Goal: Navigation & Orientation: Find specific page/section

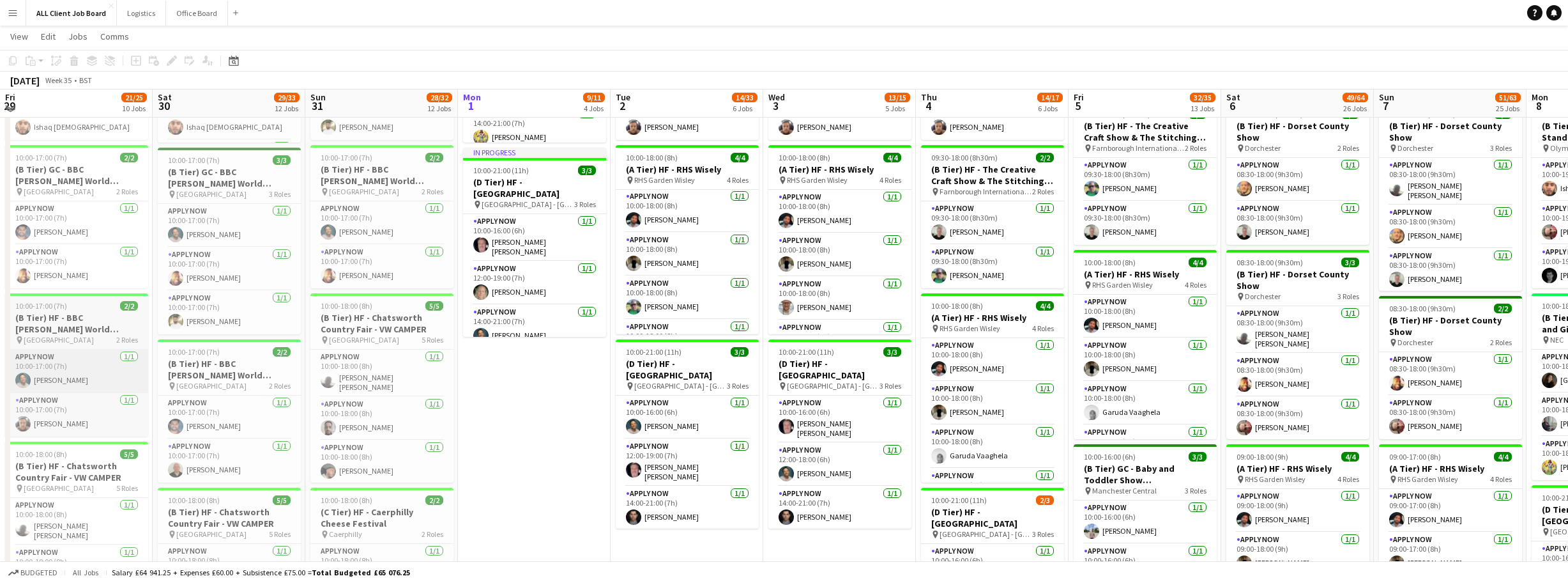
scroll to position [679, 0]
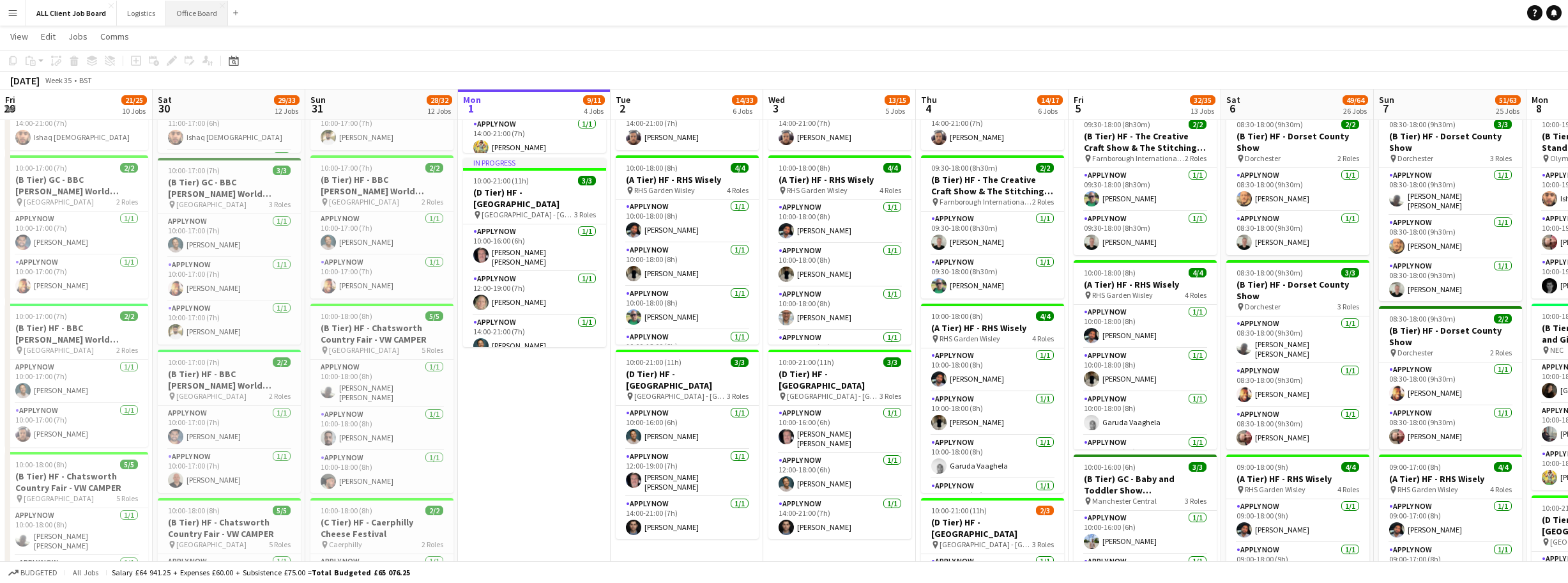
click at [188, 18] on button "Office Board Close" at bounding box center [197, 13] width 62 height 25
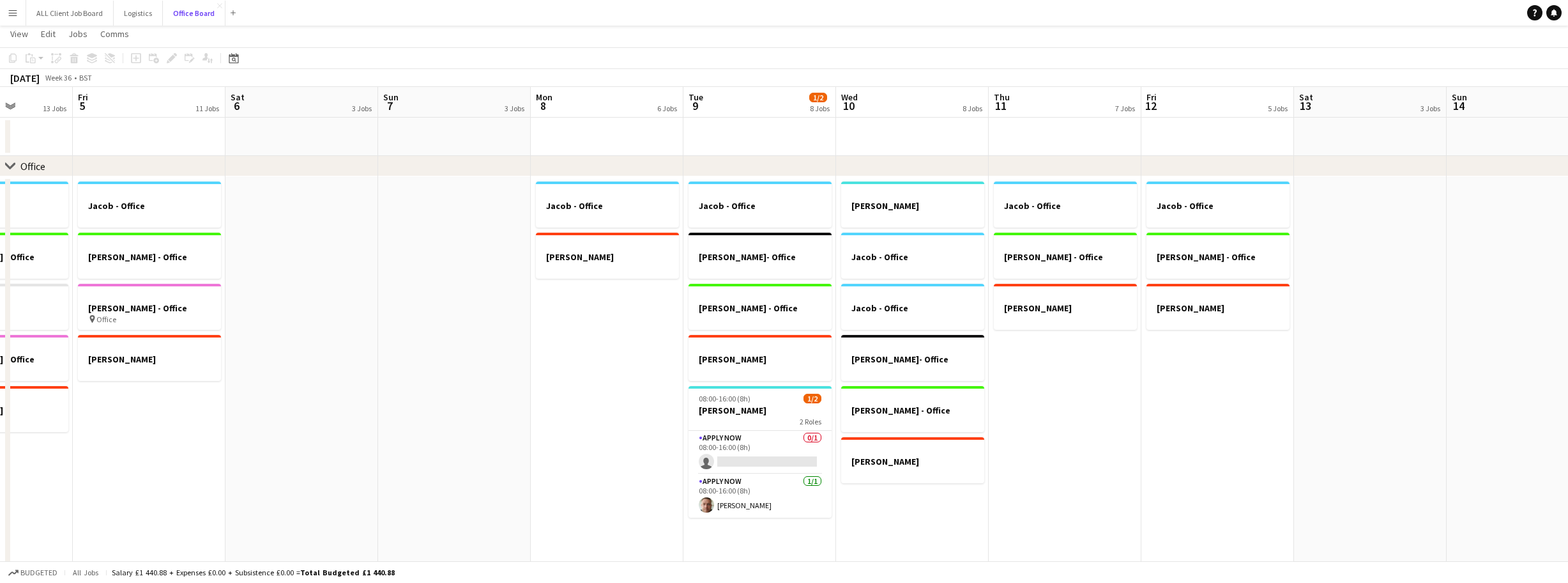
scroll to position [25, 0]
click at [57, 11] on button "ALL Client Job Board Close" at bounding box center [70, 13] width 88 height 25
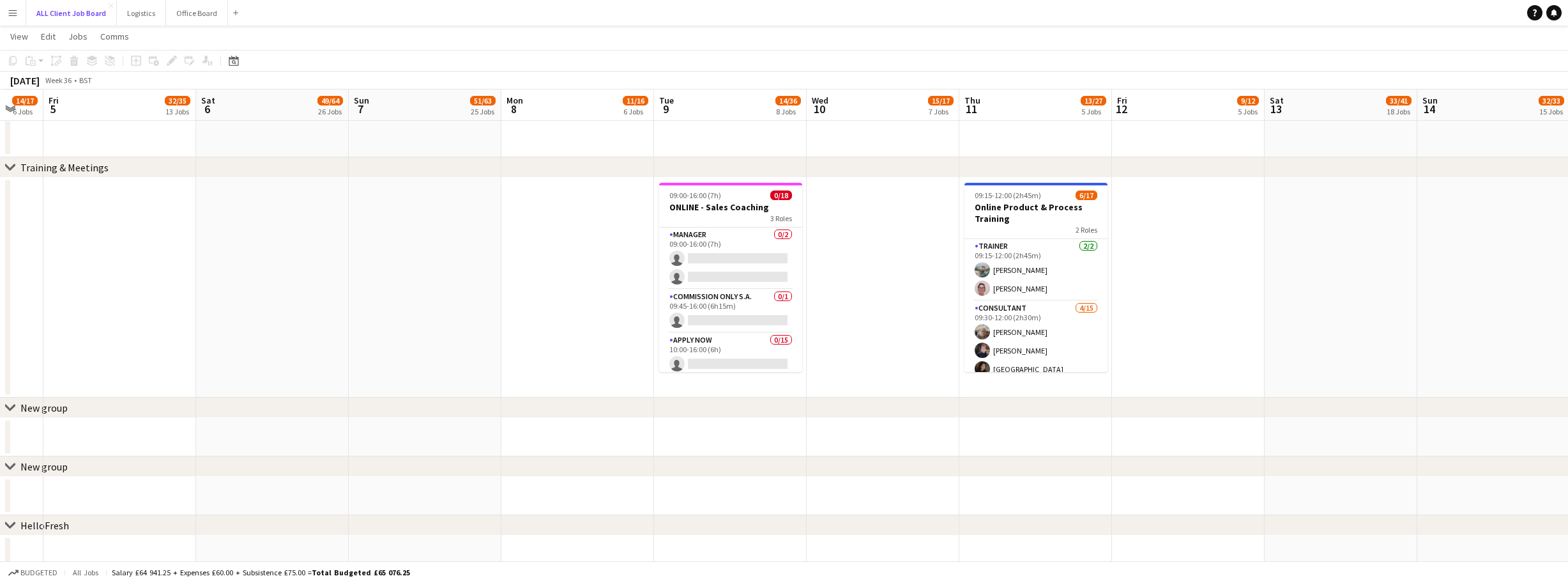
scroll to position [5643, 0]
